Goal: Task Accomplishment & Management: Manage account settings

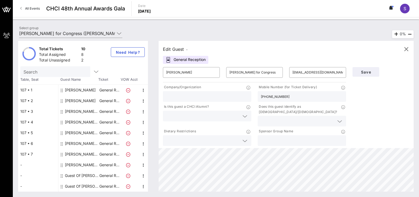
click at [76, 176] on div "Guest Of [PERSON_NAME] for Congress" at bounding box center [82, 175] width 34 height 11
type input "Guest Of"
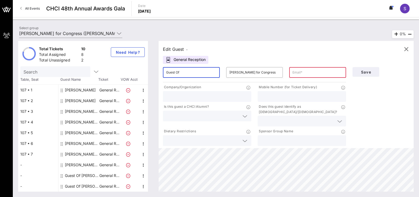
drag, startPoint x: 195, startPoint y: 72, endPoint x: 104, endPoint y: 71, distance: 90.7
click at [103, 70] on div "Total Tickets 10 Total Assigned 8 Total Unassigned 2 Need Help? Search Table, S…" at bounding box center [215, 116] width 395 height 150
type input "Juan"
click at [305, 74] on input "text" at bounding box center [317, 72] width 50 height 9
paste input "jproano@lulac.org"
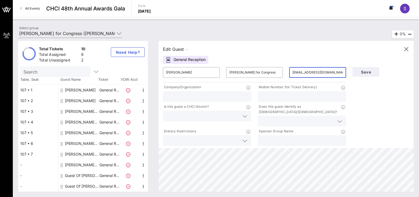
type input "jproano@lulac.org"
drag, startPoint x: 157, startPoint y: 72, endPoint x: 139, endPoint y: 69, distance: 19.0
click at [139, 69] on div "Total Tickets 10 Total Assigned 8 Total Unassigned 2 Need Help? Search Table, S…" at bounding box center [215, 116] width 395 height 150
paste input "Proaño"
type input "Juan Proaño"
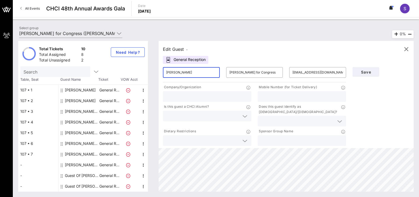
click at [188, 92] on div at bounding box center [207, 96] width 82 height 11
type input "LULAC"
click at [368, 65] on div "Save" at bounding box center [380, 72] width 63 height 16
click at [367, 76] on button "Save" at bounding box center [365, 72] width 27 height 10
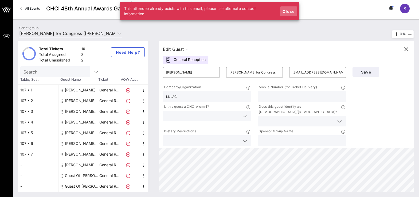
click at [290, 11] on span "Close" at bounding box center [288, 11] width 13 height 5
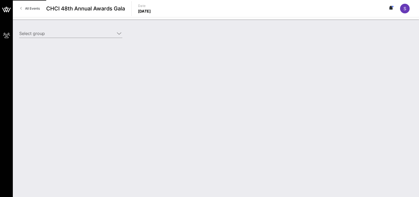
type input "[PERSON_NAME] for Congress ([PERSON_NAME] for Congress) [[PERSON_NAME], [EMAIL_…"
